Goal: Information Seeking & Learning: Learn about a topic

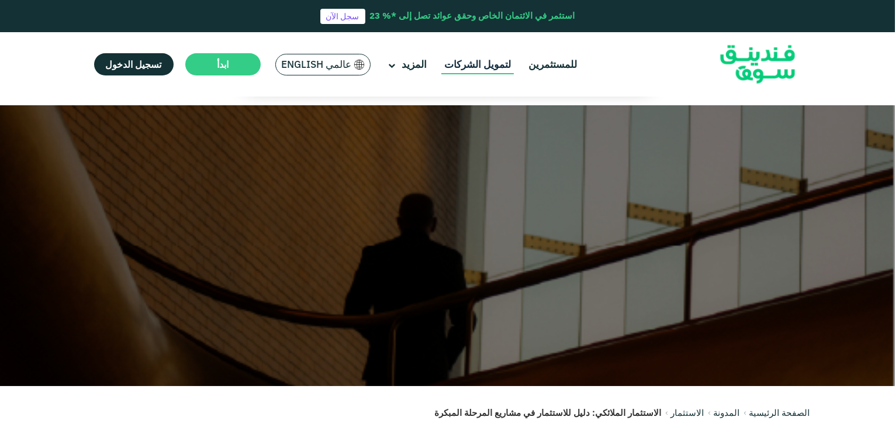
click at [468, 70] on link "لتمويل الشركات" at bounding box center [478, 64] width 73 height 19
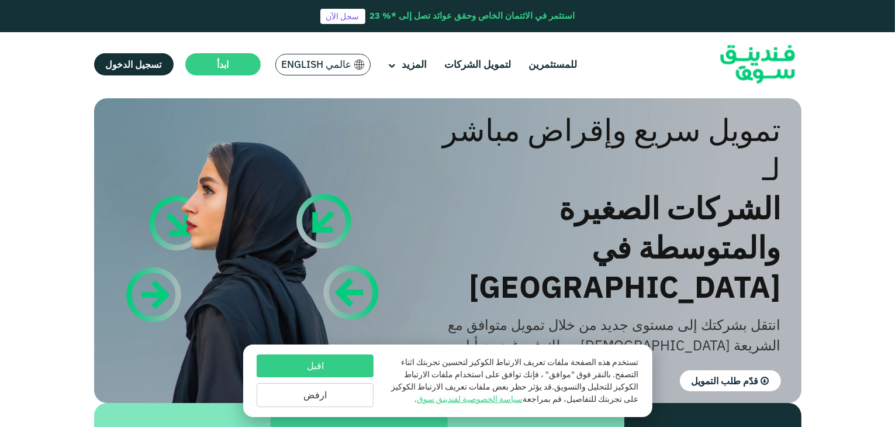
click at [687, 179] on h1 "تمويل سريع وإقراض مباشر لـ الشركات الصغيرة والمتوسطة في ال[GEOGRAPHIC_DATA]" at bounding box center [605, 208] width 354 height 196
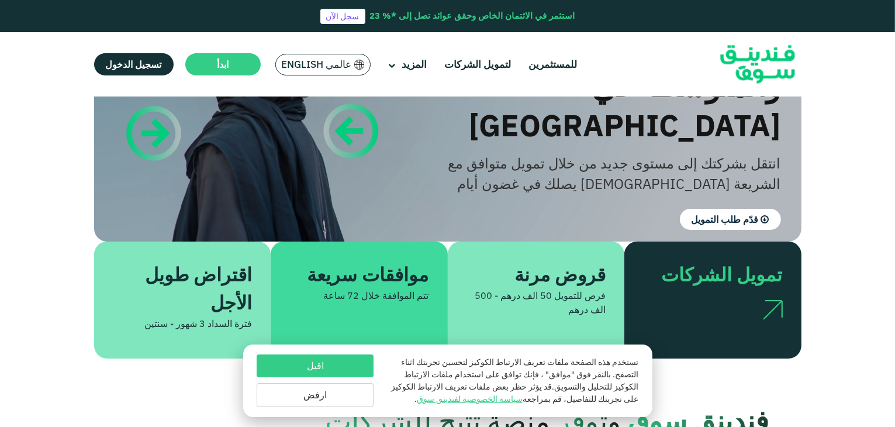
scroll to position [187, 0]
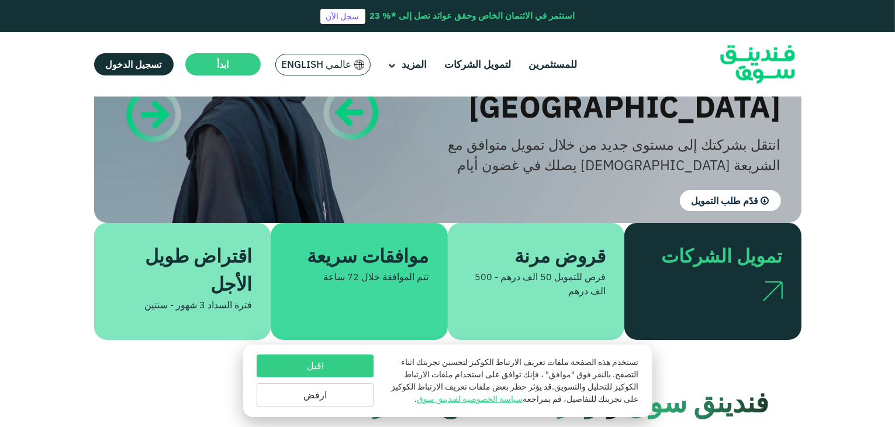
click at [296, 366] on button "اقبل" at bounding box center [315, 365] width 117 height 23
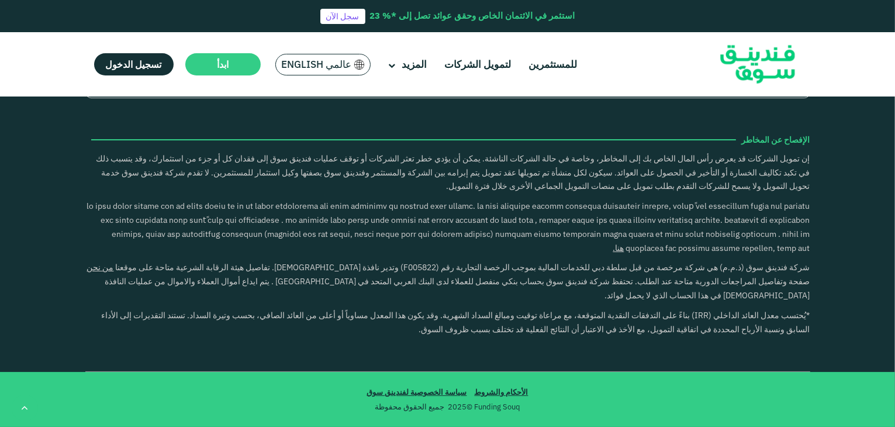
scroll to position [2410, 0]
